Goal: Task Accomplishment & Management: Complete application form

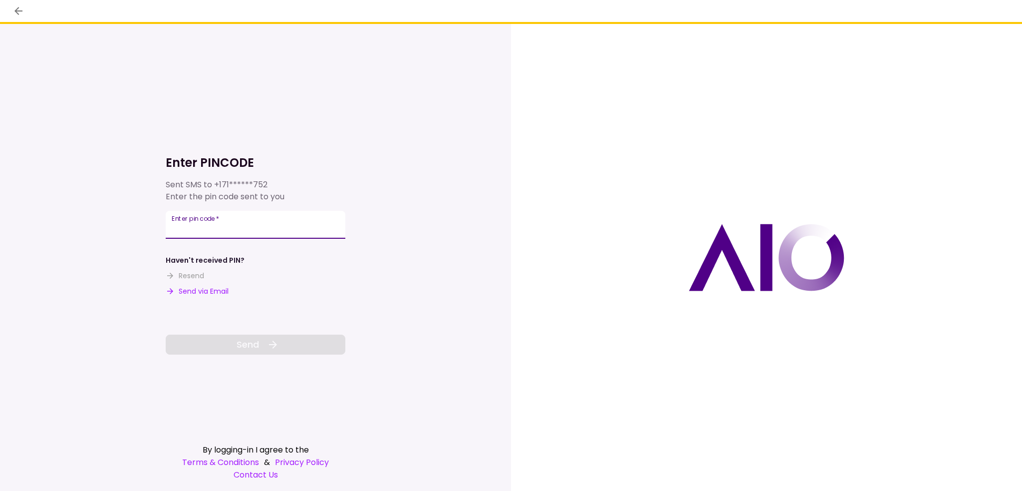
click at [288, 221] on input "Enter pin code   *" at bounding box center [256, 225] width 180 height 28
type input "******"
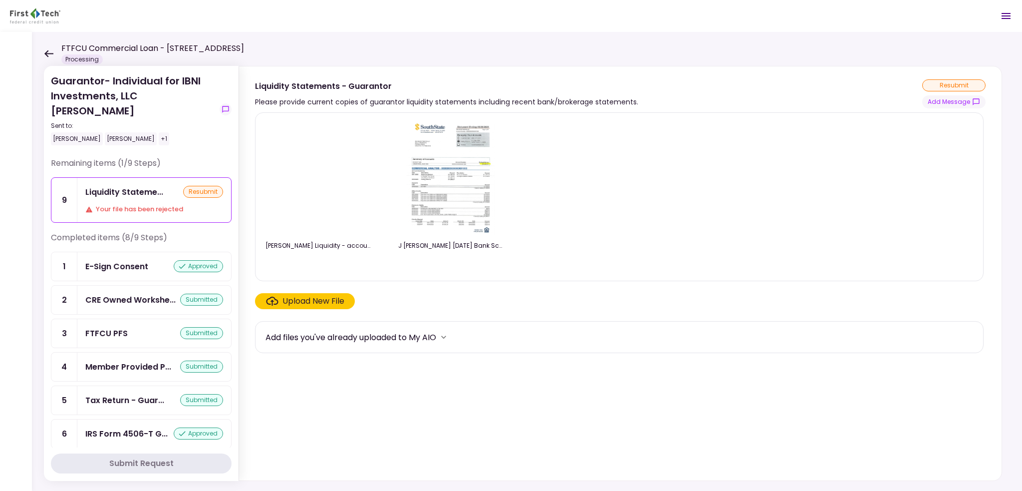
click at [330, 299] on div "Upload New File" at bounding box center [313, 301] width 62 height 12
click at [0, 0] on input "Upload New File" at bounding box center [0, 0] width 0 height 0
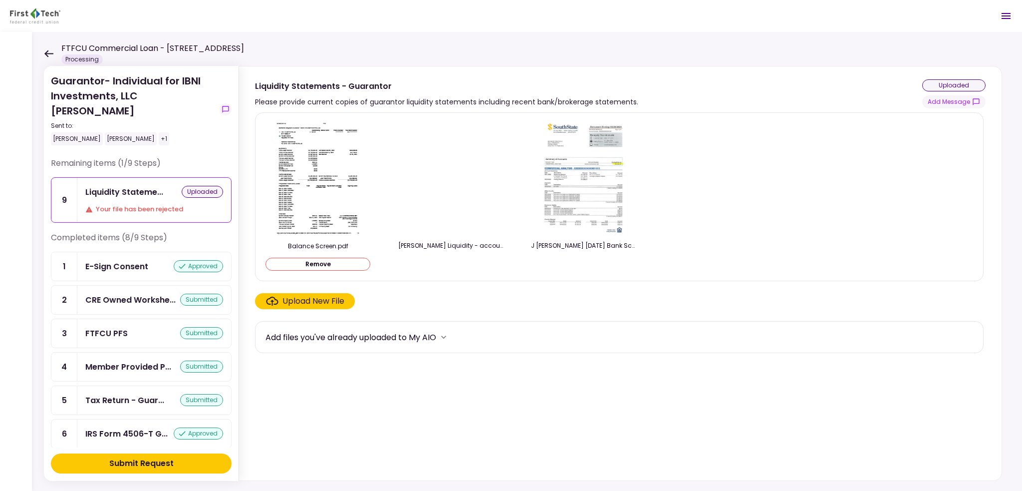
click at [165, 460] on div "Submit Request" at bounding box center [141, 463] width 64 height 12
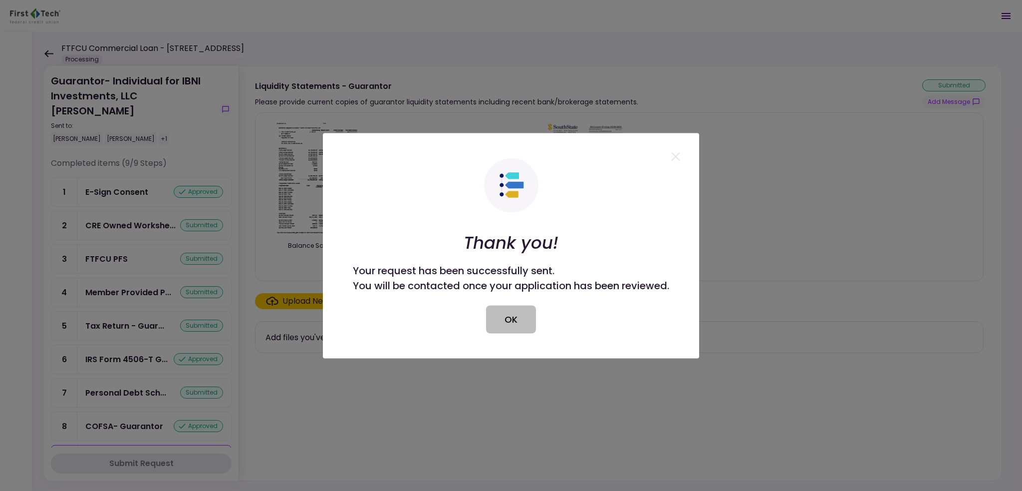
click at [533, 318] on button "OK" at bounding box center [511, 319] width 50 height 28
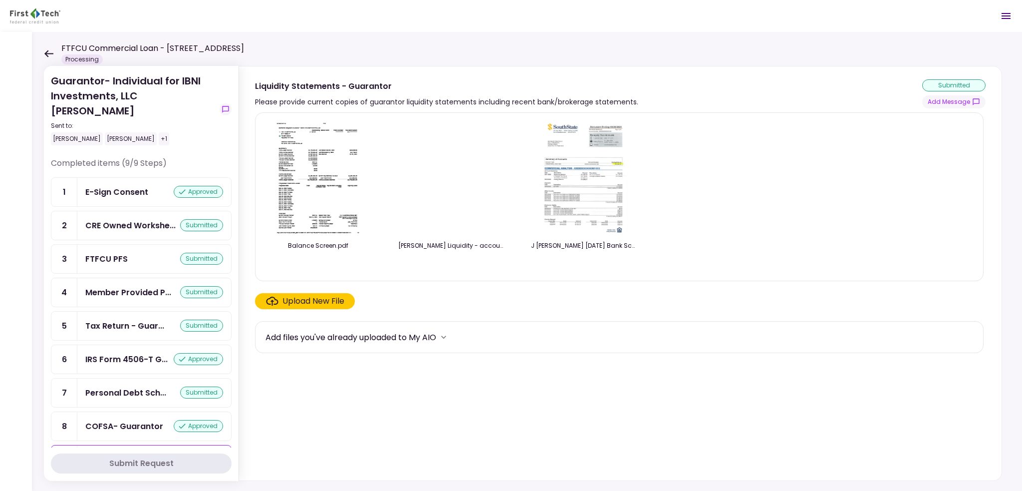
click at [47, 55] on icon at bounding box center [48, 53] width 9 height 7
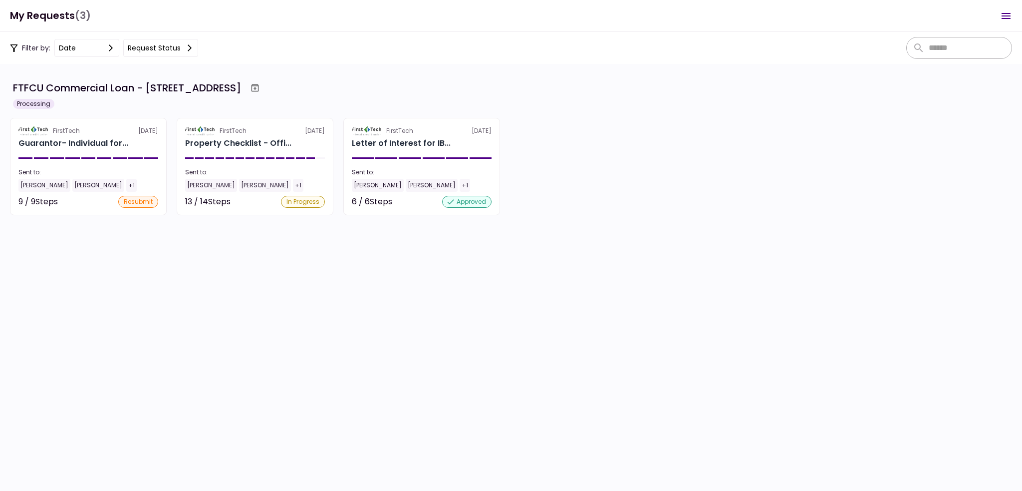
click at [70, 15] on h1 "My Requests (3)" at bounding box center [50, 15] width 81 height 20
